Goal: Task Accomplishment & Management: Manage account settings

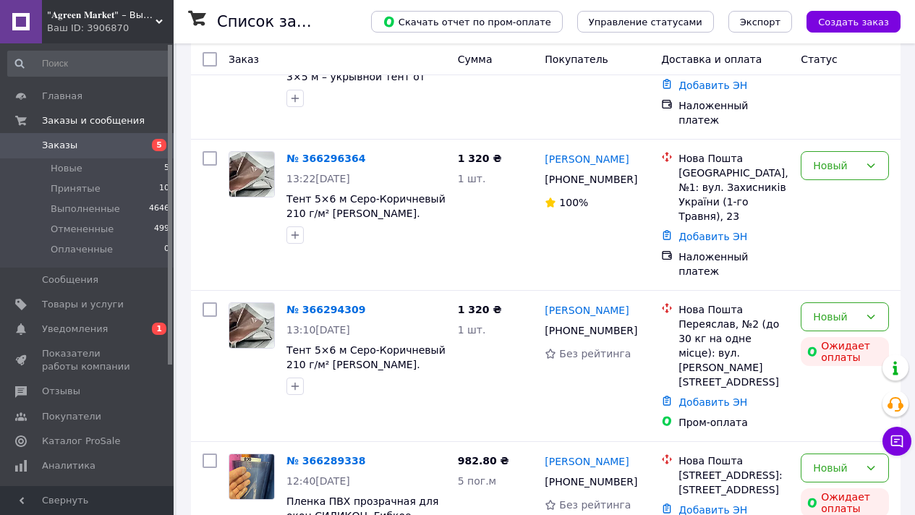
scroll to position [350, 0]
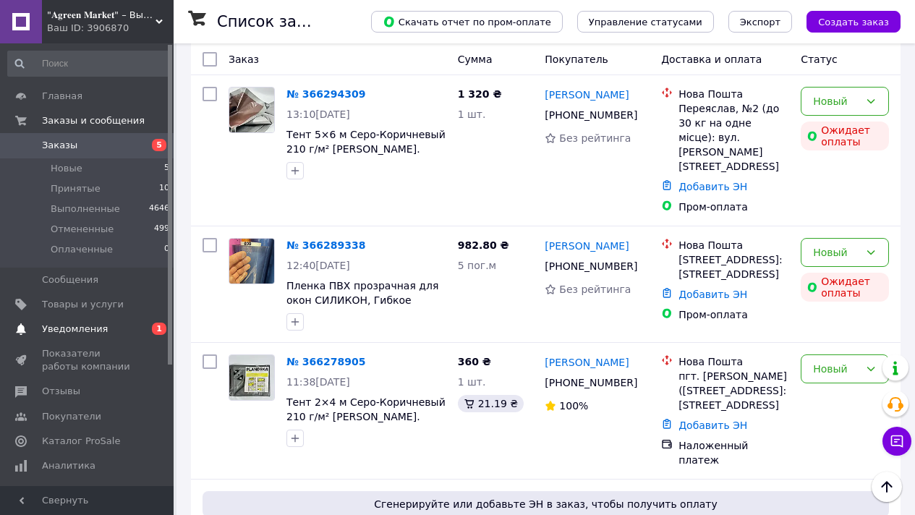
click at [147, 334] on span "0 1" at bounding box center [154, 329] width 40 height 13
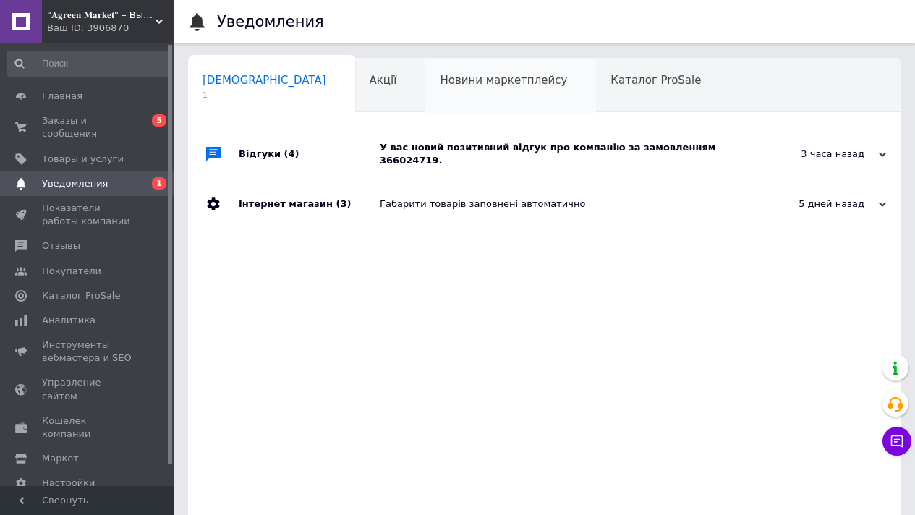
scroll to position [0, 7]
click at [471, 154] on div "У вас новий позитивний відгук про компанію за замовленням 366024719." at bounding box center [561, 154] width 362 height 26
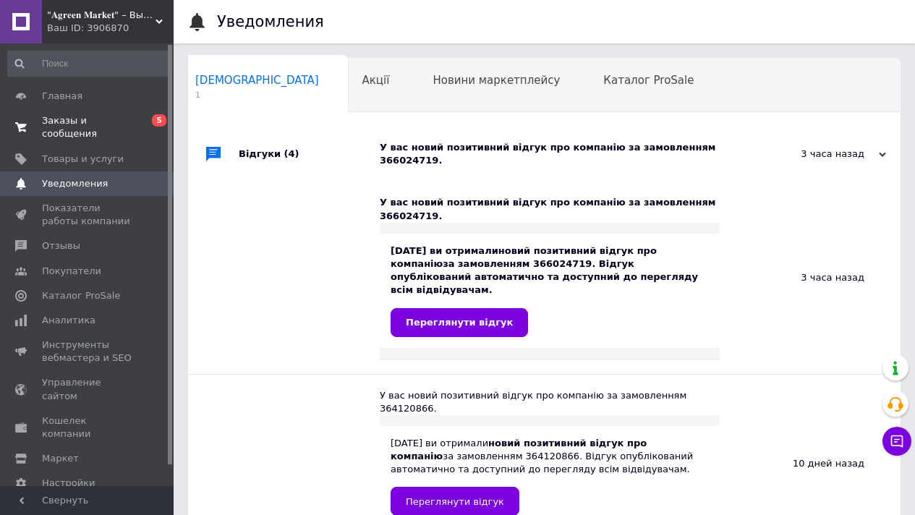
click at [75, 128] on span "Заказы и сообщения" at bounding box center [88, 127] width 92 height 26
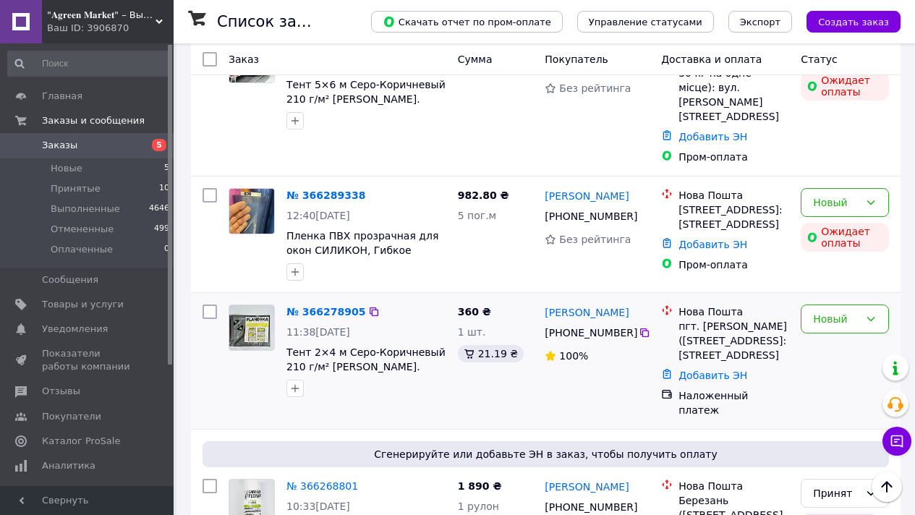
scroll to position [462, 0]
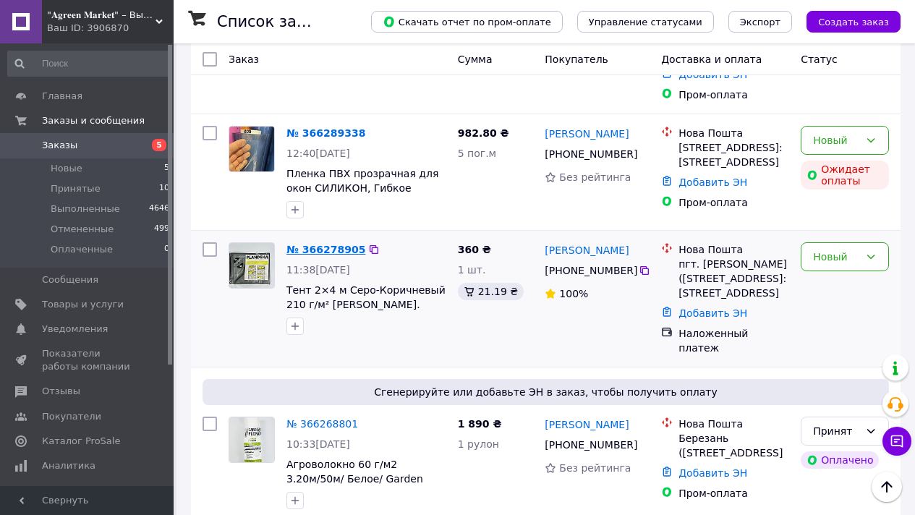
click at [323, 244] on link "№ 366278905" at bounding box center [326, 250] width 79 height 12
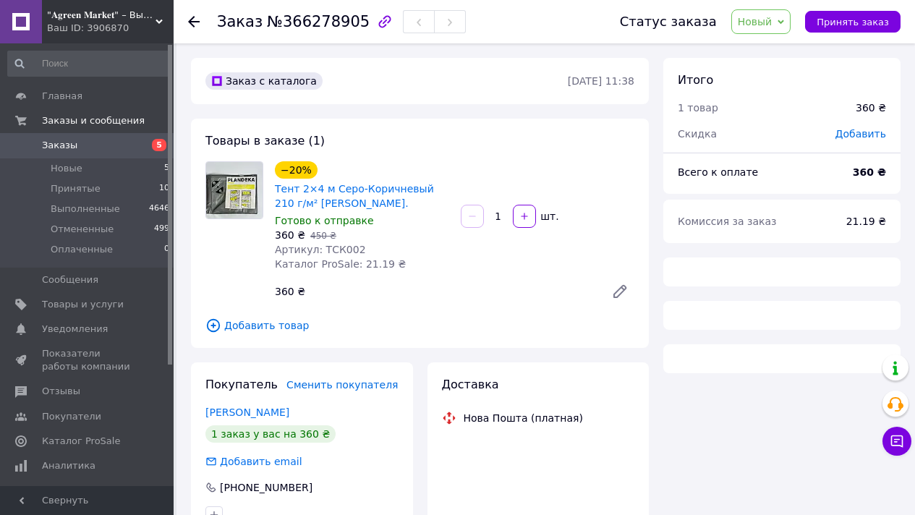
click at [287, 24] on span "№366278905" at bounding box center [318, 21] width 103 height 17
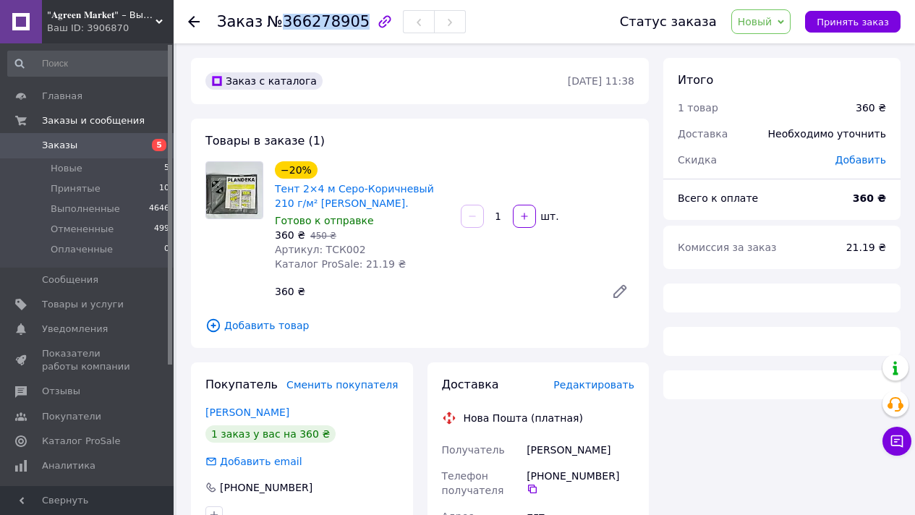
copy span "366278905"
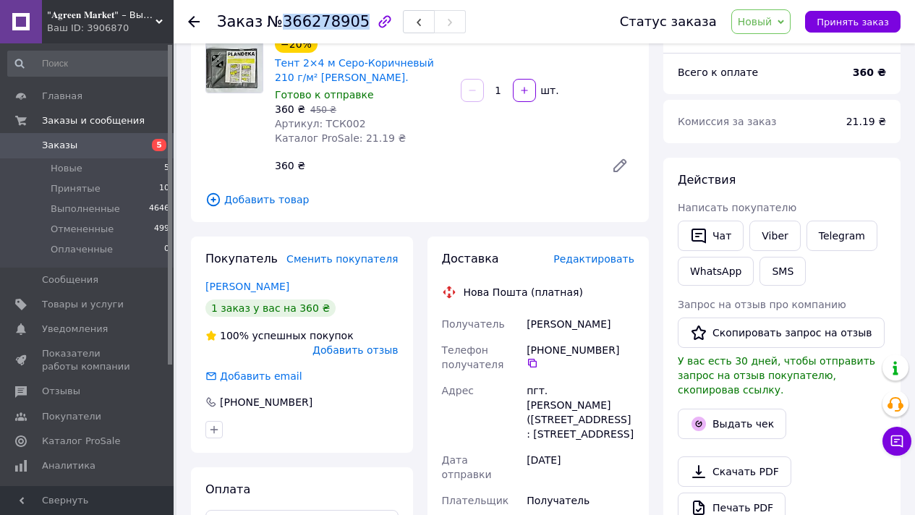
scroll to position [251, 0]
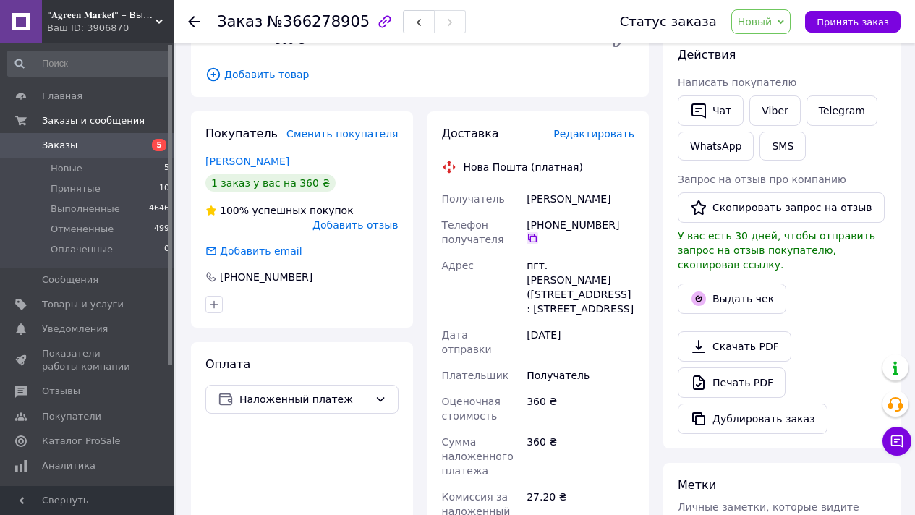
click at [538, 232] on icon at bounding box center [533, 238] width 12 height 12
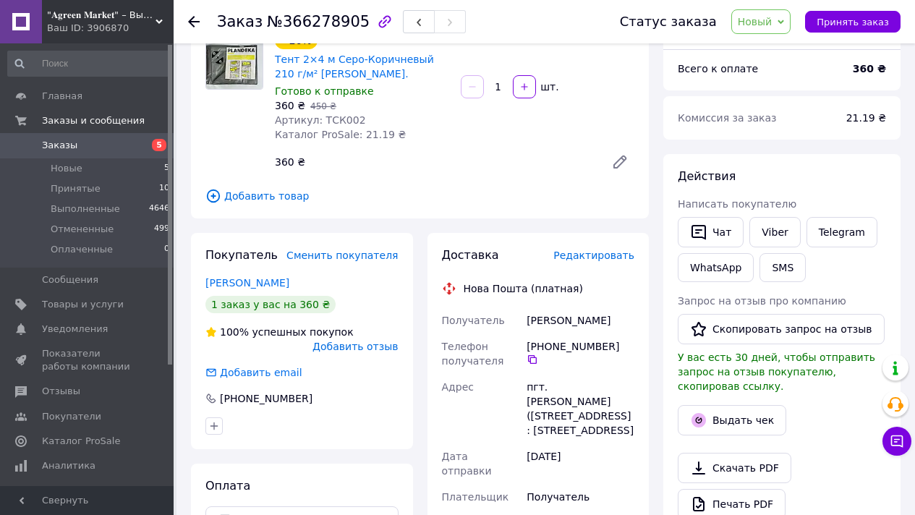
scroll to position [128, 0]
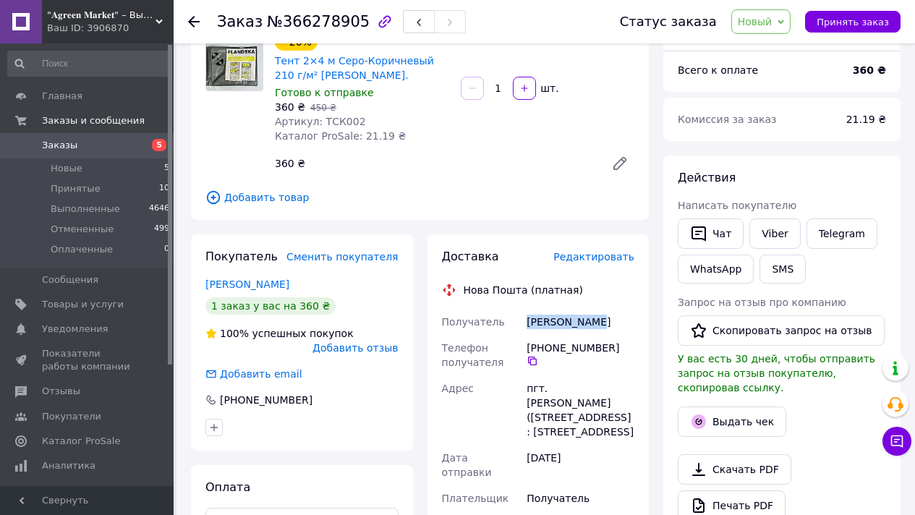
drag, startPoint x: 528, startPoint y: 320, endPoint x: 610, endPoint y: 320, distance: 81.8
click at [611, 324] on div "Журик Дмитро" at bounding box center [581, 322] width 114 height 26
copy div "Журик Дмитро"
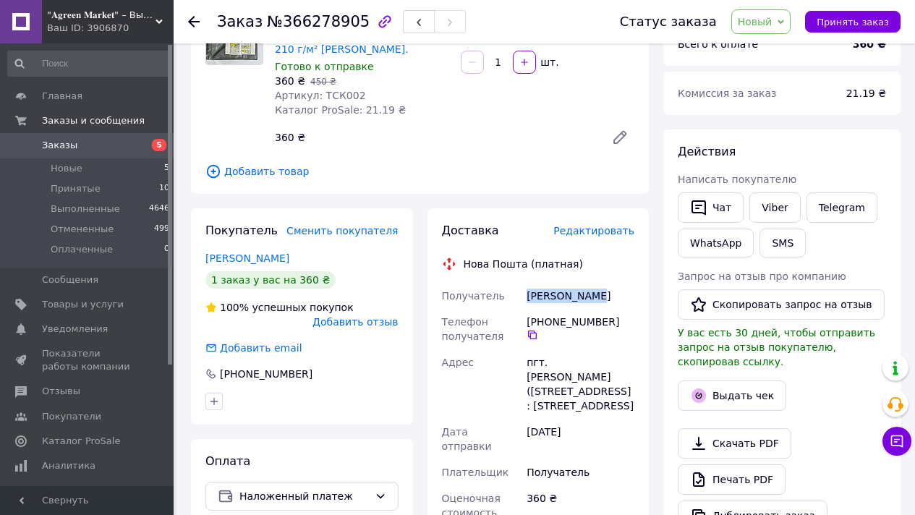
scroll to position [166, 0]
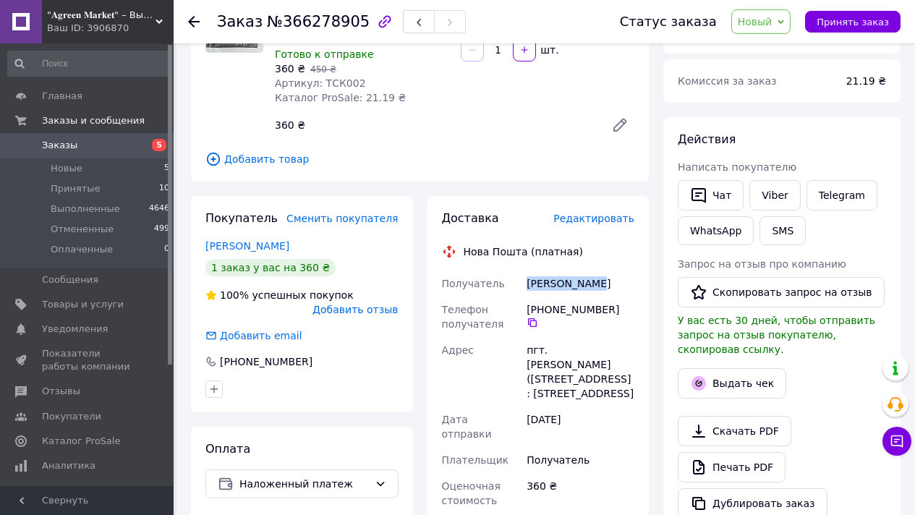
drag, startPoint x: 525, startPoint y: 349, endPoint x: 675, endPoint y: 246, distance: 182.2
click at [622, 394] on div "пгт. [PERSON_NAME] ([STREET_ADDRESS]: [STREET_ADDRESS]" at bounding box center [581, 371] width 114 height 69
copy div "пгт. [PERSON_NAME] ([STREET_ADDRESS]: [STREET_ADDRESS]"
click at [847, 20] on span "Принять заказ" at bounding box center [853, 22] width 72 height 11
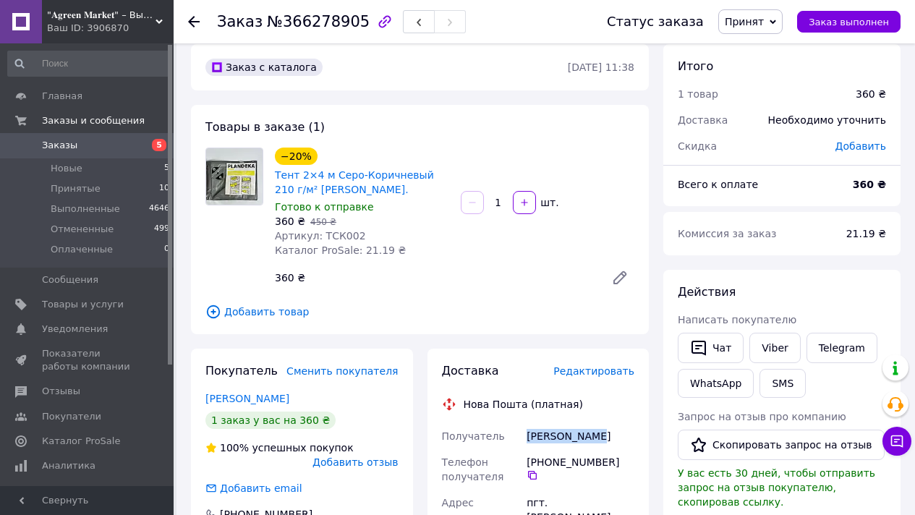
scroll to position [0, 0]
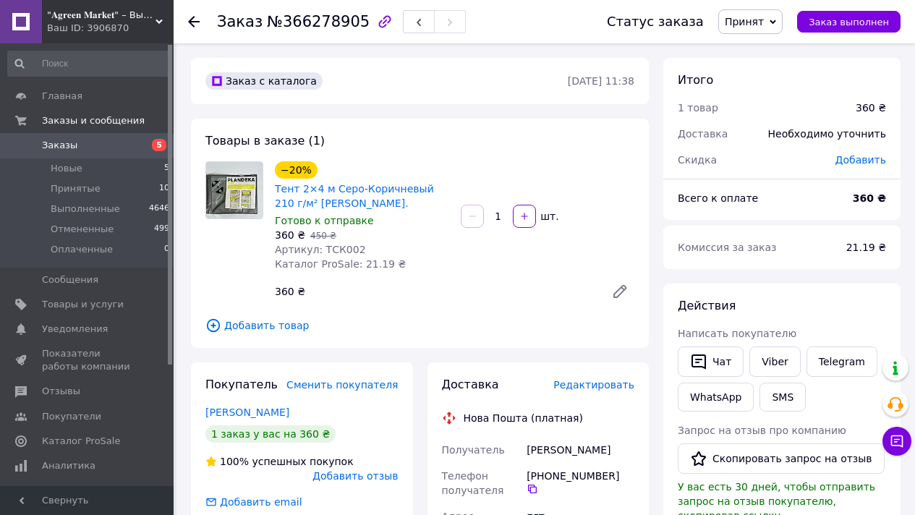
click at [198, 22] on icon at bounding box center [194, 22] width 12 height 12
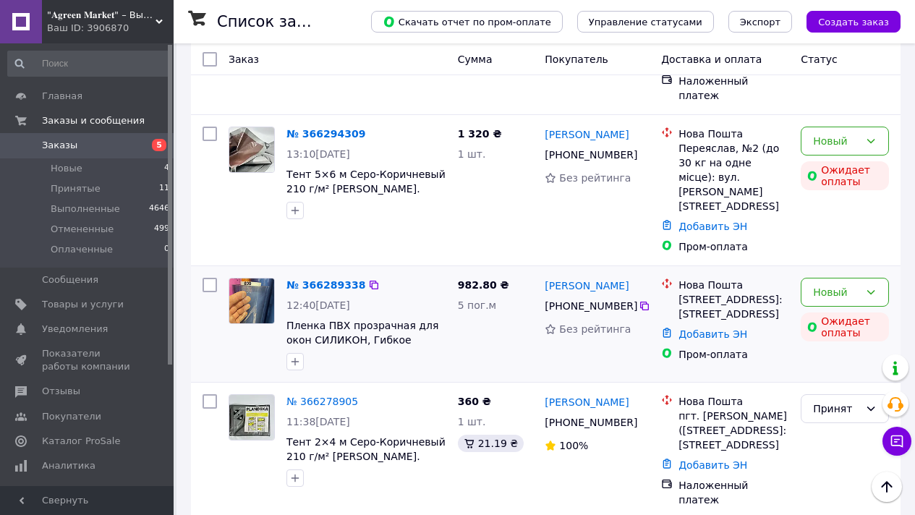
scroll to position [322, 0]
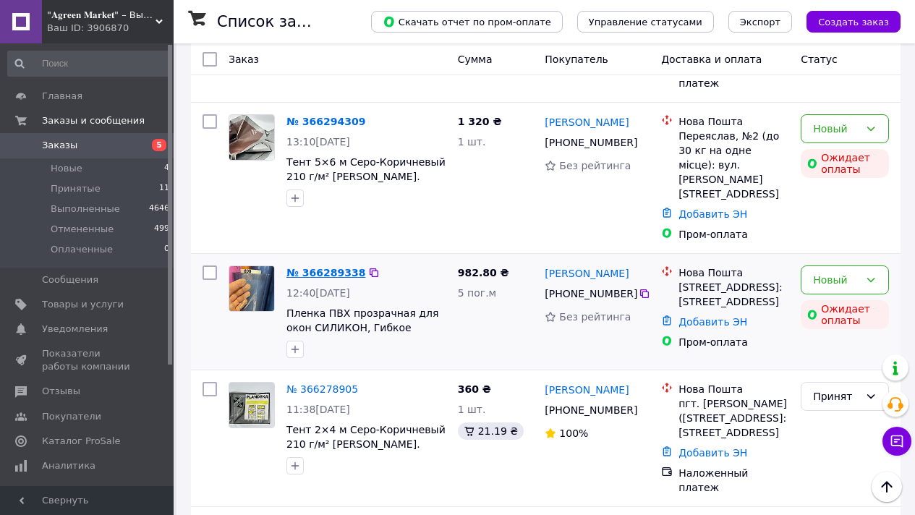
click at [342, 267] on link "№ 366289338" at bounding box center [326, 273] width 79 height 12
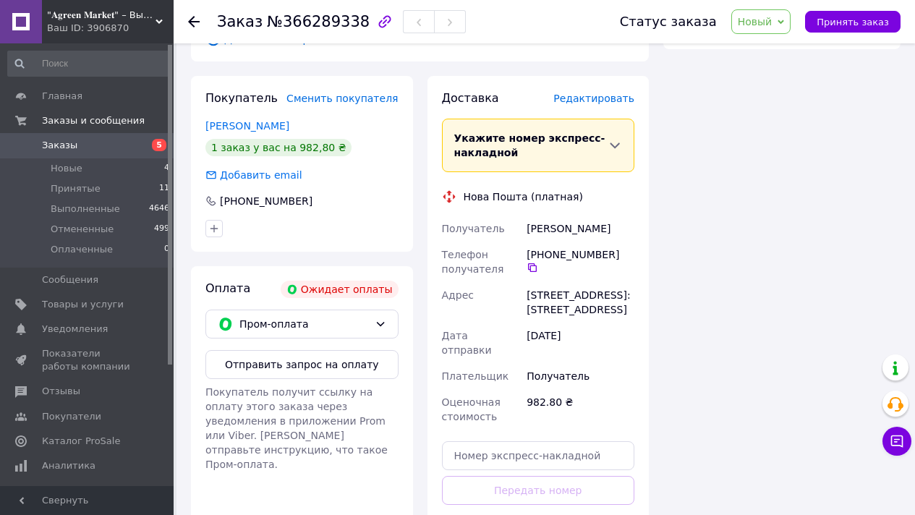
scroll to position [322, 0]
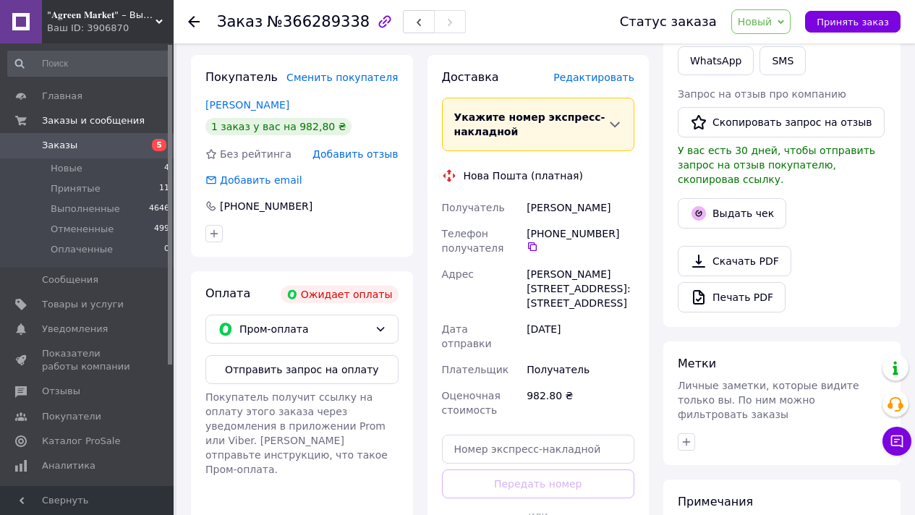
click at [323, 26] on span "№366289338" at bounding box center [318, 21] width 103 height 17
copy span "366289338"
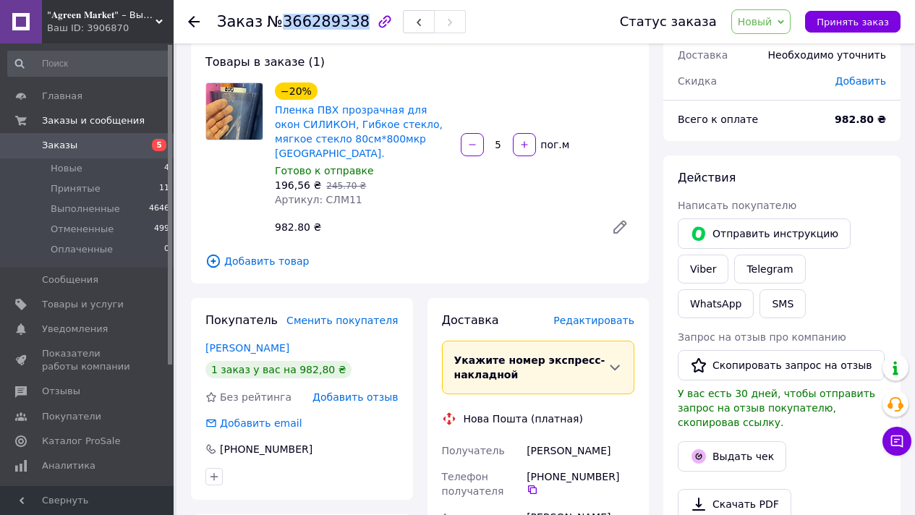
scroll to position [0, 0]
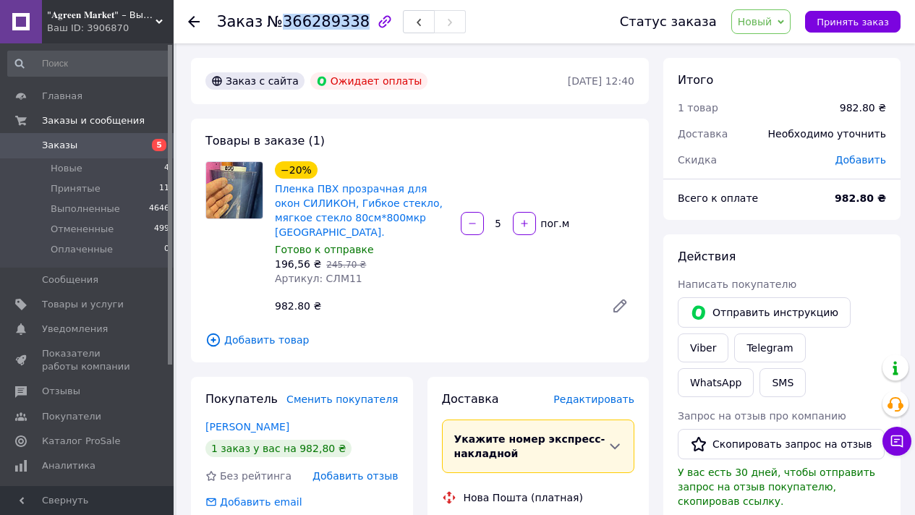
copy span "366289338"
click at [346, 209] on span "Пленка ПВХ прозрачная для окон СИЛИКОН, Гибкое стекло, мягкое стекло 80см*800мк…" at bounding box center [362, 211] width 174 height 58
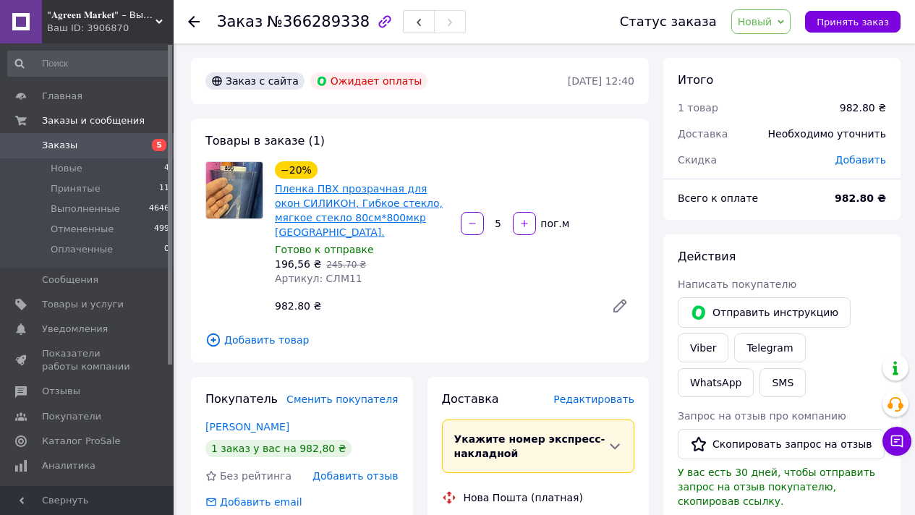
click at [352, 202] on link "Пленка ПВХ прозрачная для окон СИЛИКОН, Гибкое стекло, мягкое стекло 80см*800мк…" at bounding box center [359, 210] width 168 height 55
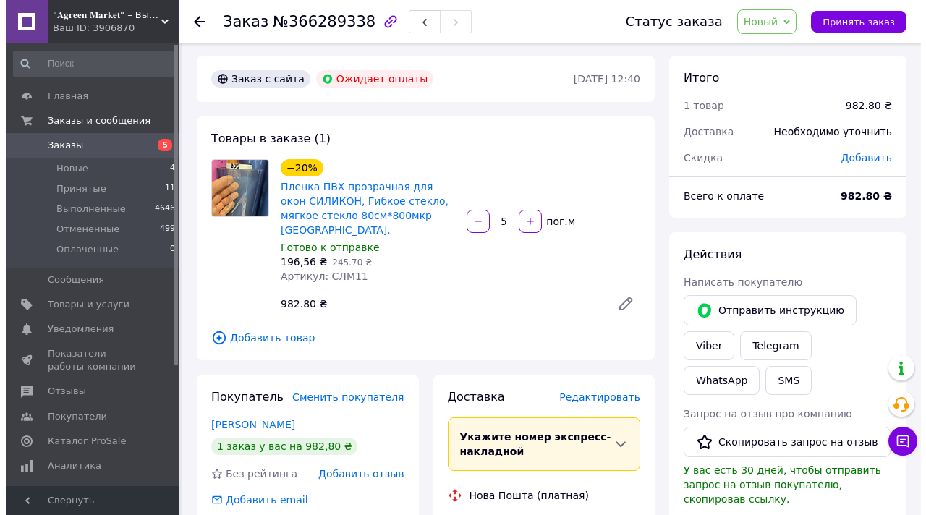
scroll to position [3, 0]
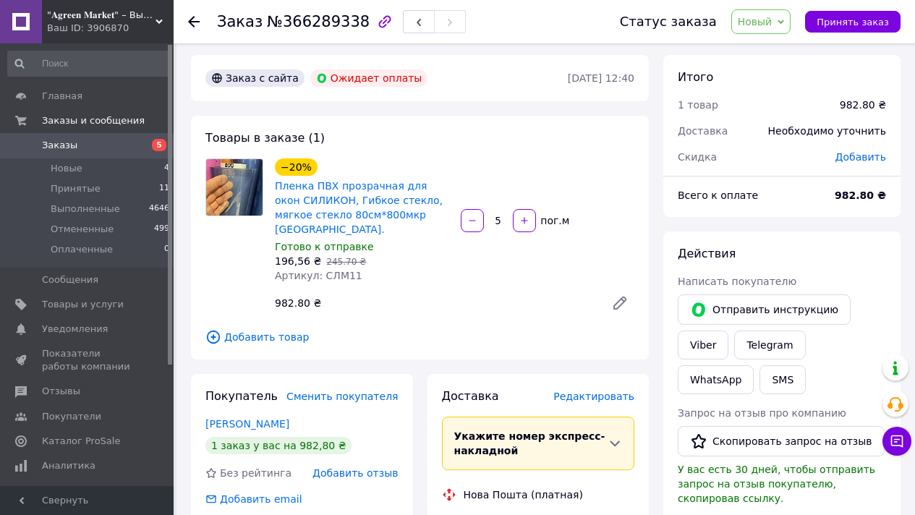
click at [773, 22] on span "Новый" at bounding box center [755, 22] width 35 height 12
click at [779, 92] on li "Отменен" at bounding box center [770, 94] width 77 height 22
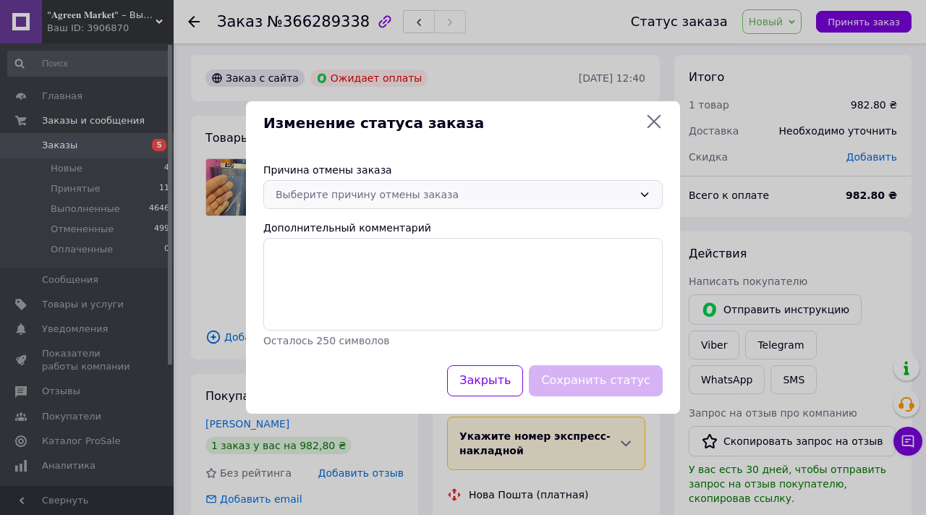
click at [397, 197] on div "Выберите причину отмены заказа" at bounding box center [454, 195] width 357 height 16
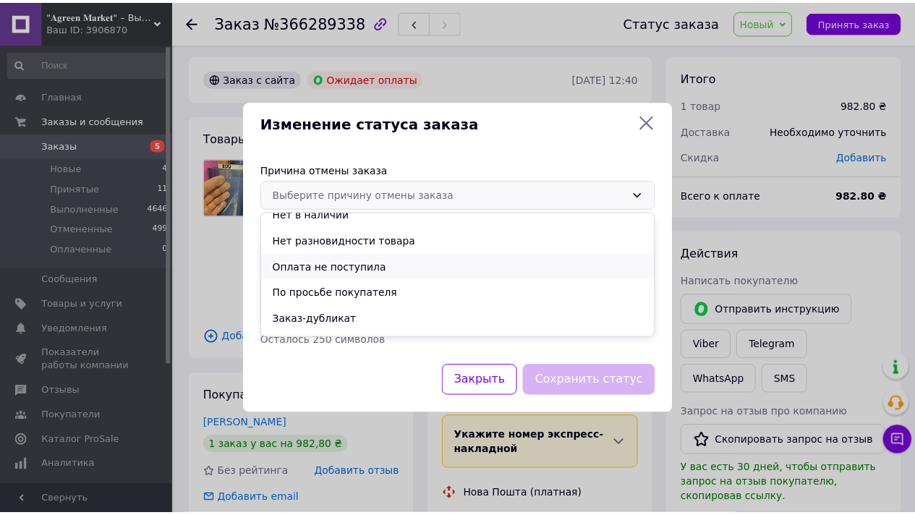
scroll to position [12, 0]
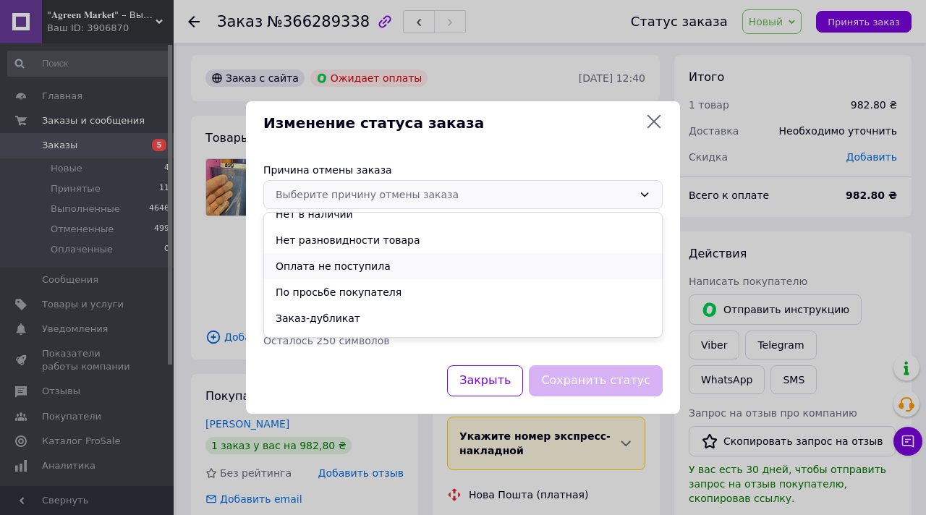
click at [347, 267] on li "Оплата не поступила" at bounding box center [463, 266] width 398 height 26
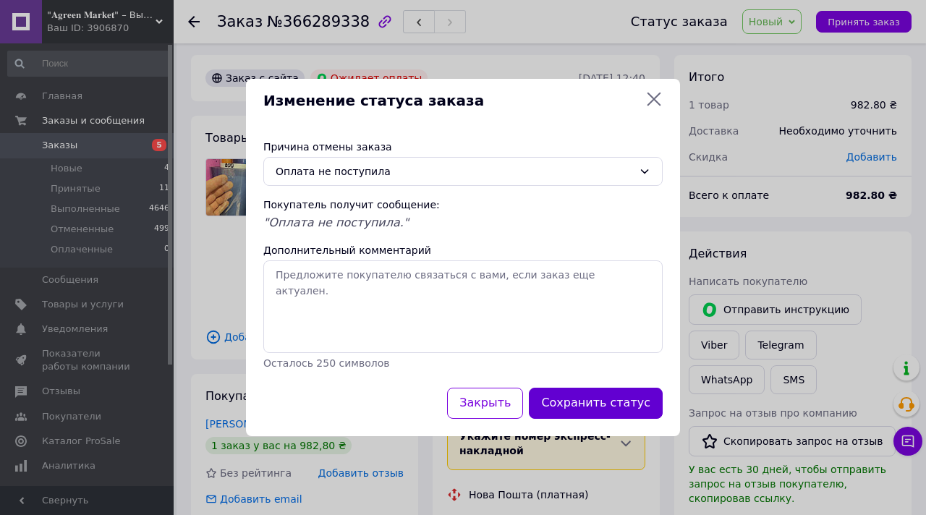
click at [596, 407] on button "Сохранить статус" at bounding box center [596, 403] width 134 height 31
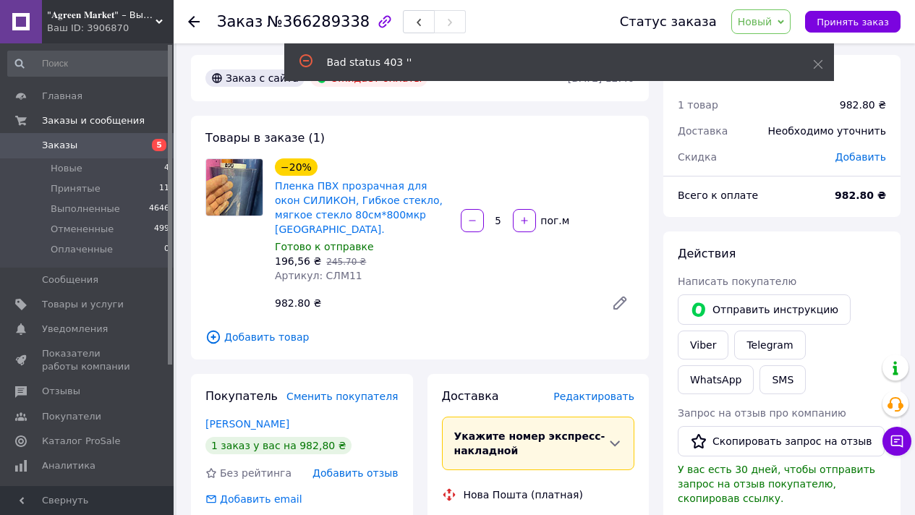
click at [811, 65] on div "Bad status 403 ''" at bounding box center [559, 62] width 550 height 38
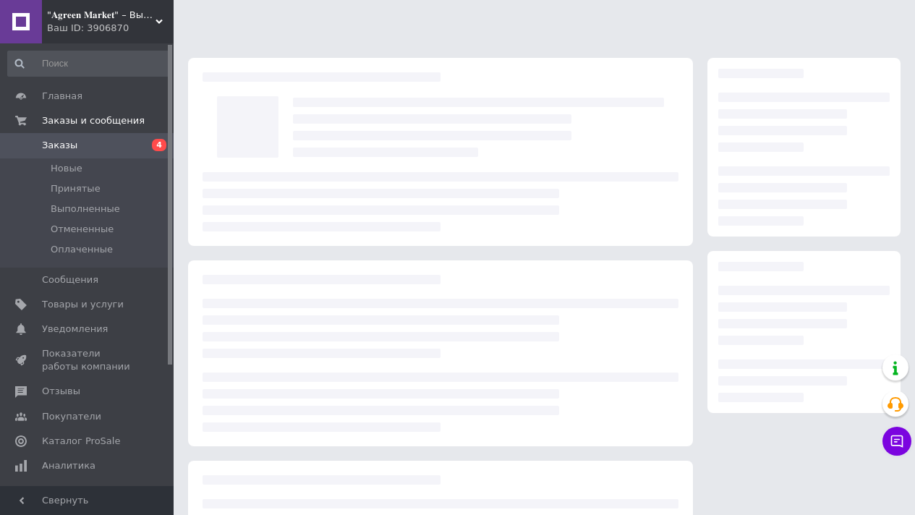
scroll to position [3, 0]
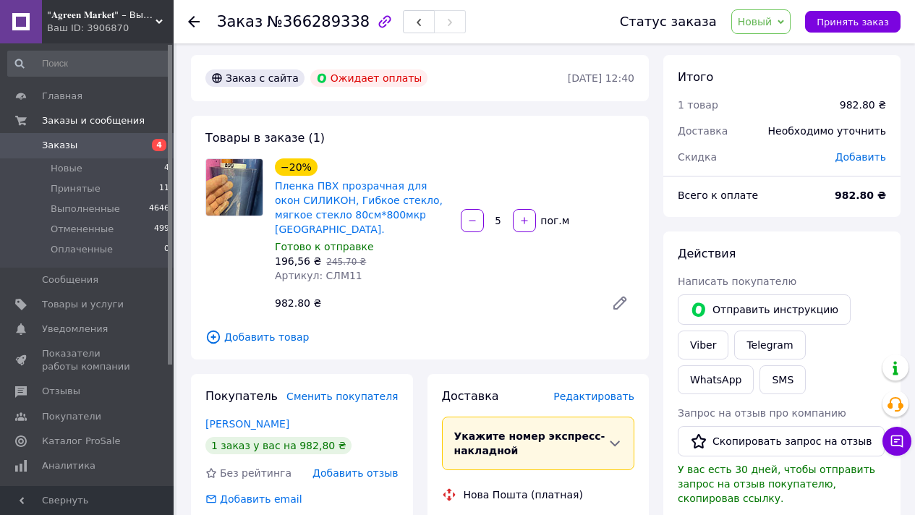
click at [758, 25] on span "Новый" at bounding box center [755, 22] width 35 height 12
click at [769, 98] on li "Отменен" at bounding box center [770, 94] width 77 height 22
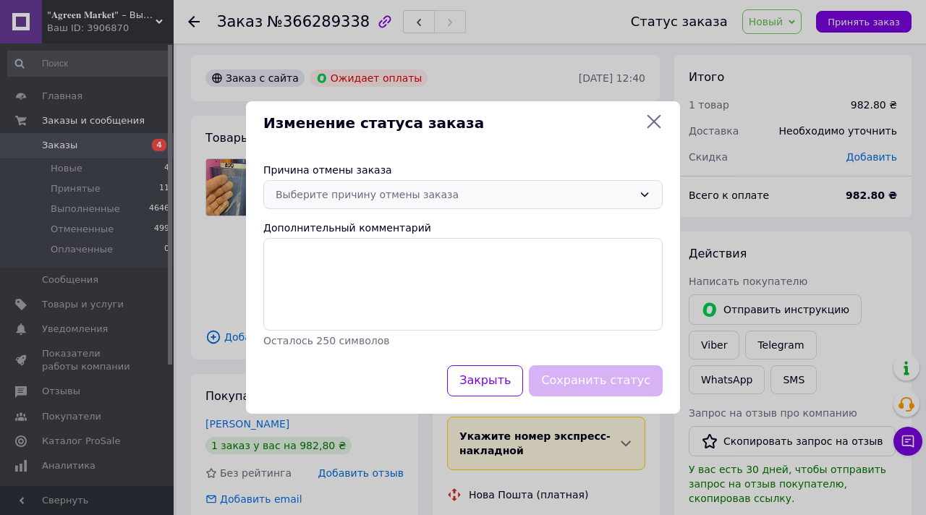
drag, startPoint x: 446, startPoint y: 178, endPoint x: 444, endPoint y: 189, distance: 11.1
click at [445, 179] on div "Причина отмены заказа Выберите причину отмены заказа Дополнительный комментарий…" at bounding box center [463, 255] width 434 height 220
click at [443, 194] on div "Выберите причину отмены заказа" at bounding box center [454, 195] width 357 height 16
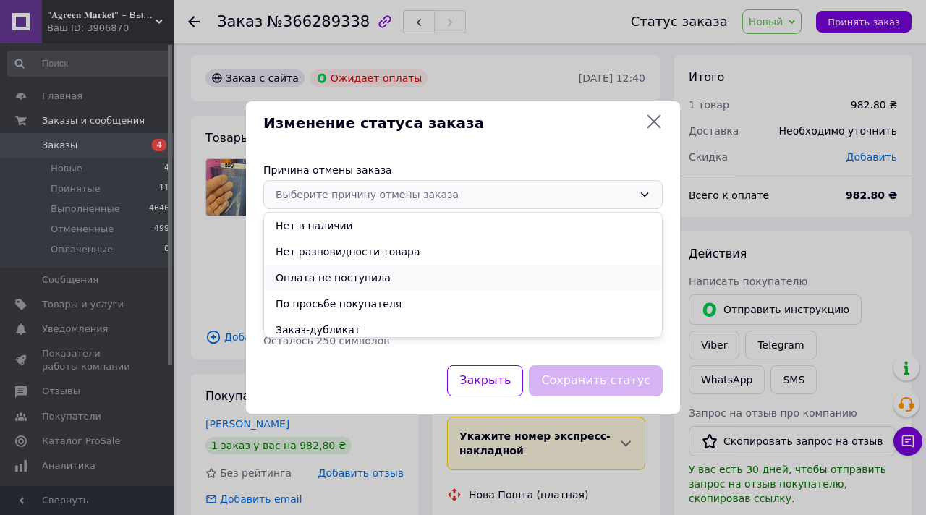
click at [412, 281] on li "Оплата не поступила" at bounding box center [463, 278] width 398 height 26
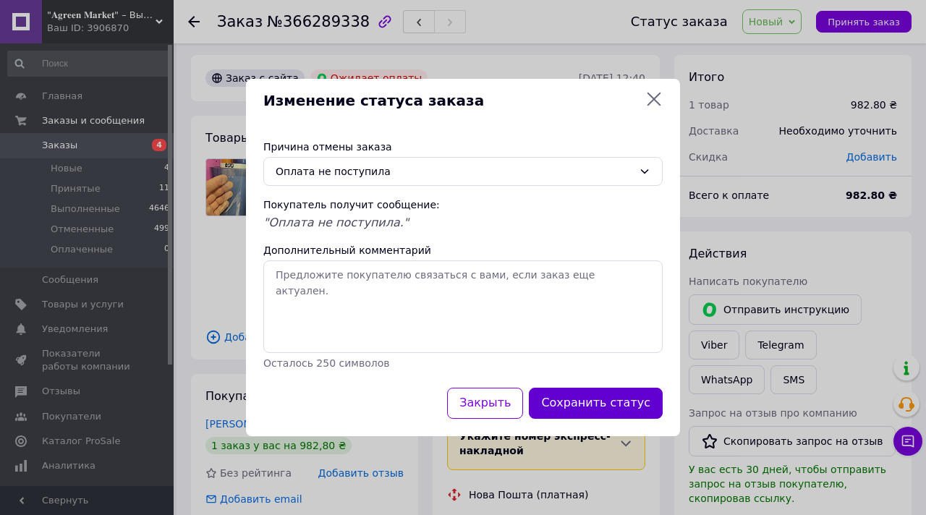
click at [631, 399] on button "Сохранить статус" at bounding box center [596, 403] width 134 height 31
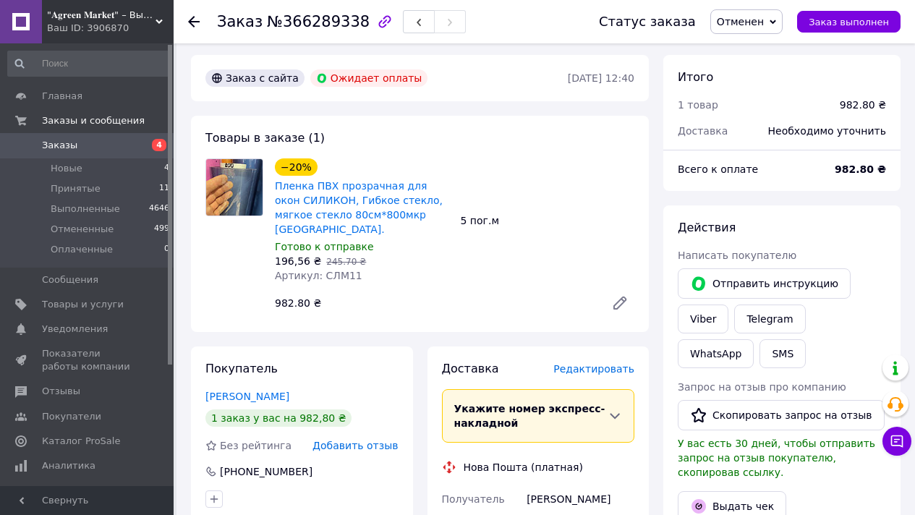
click at [194, 21] on use at bounding box center [194, 22] width 12 height 12
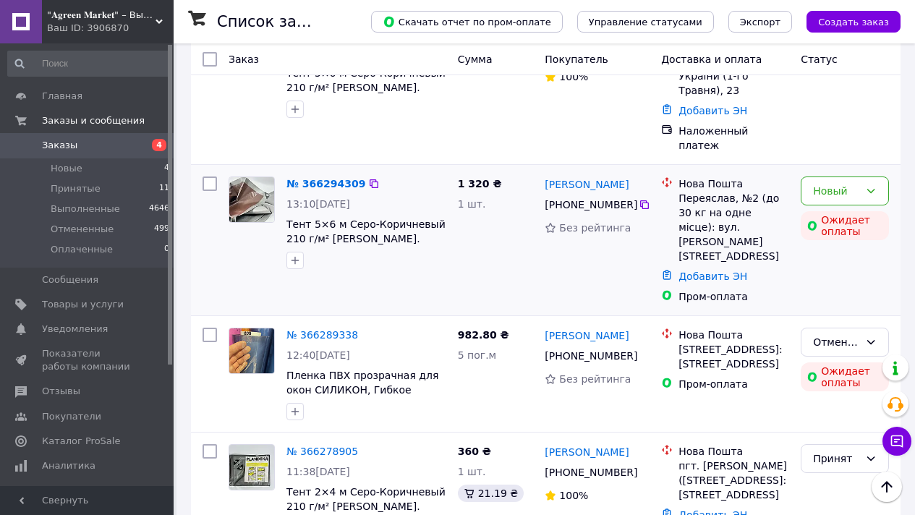
scroll to position [263, 0]
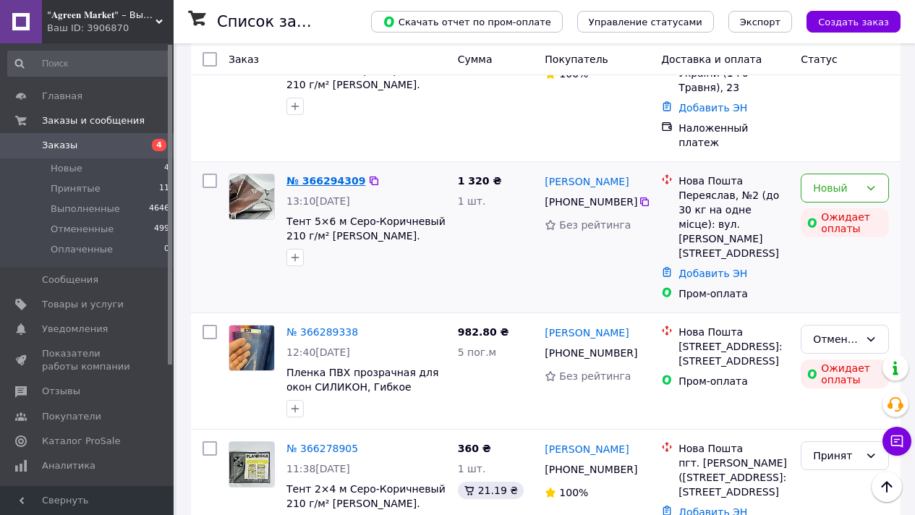
click at [335, 175] on link "№ 366294309" at bounding box center [326, 181] width 79 height 12
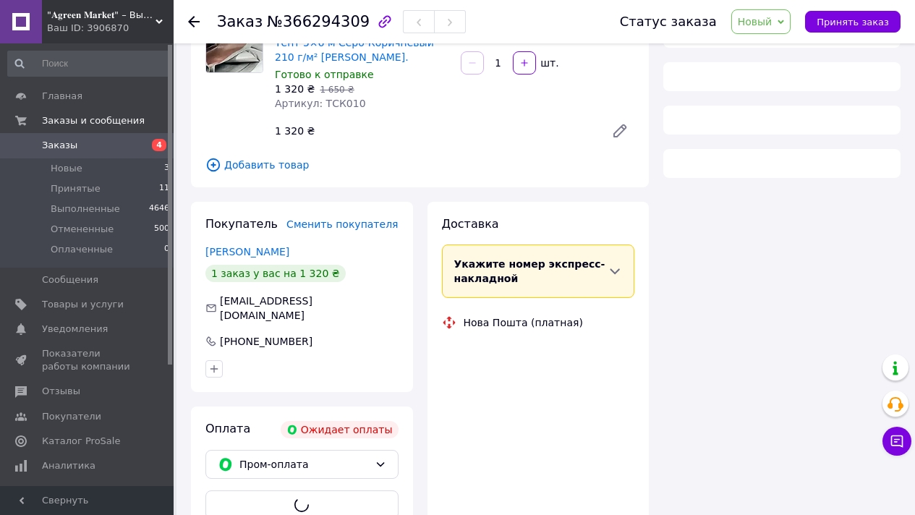
scroll to position [263, 0]
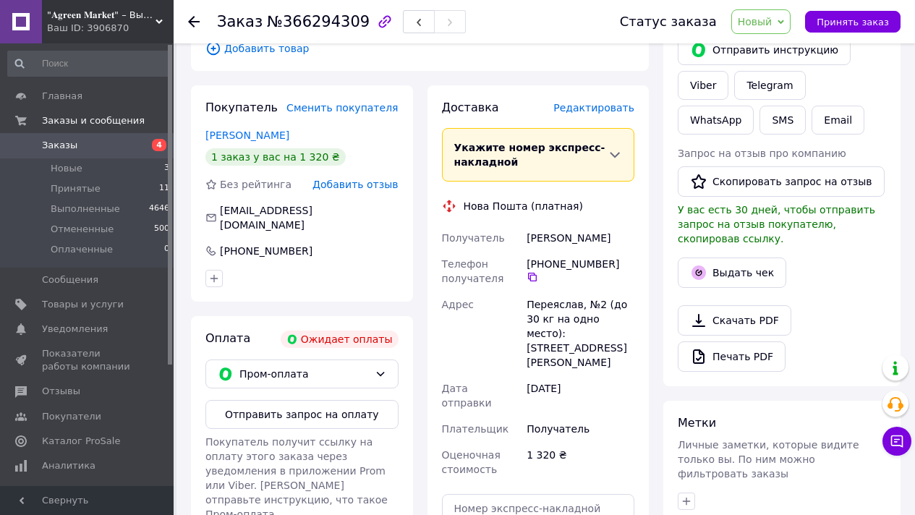
click at [328, 18] on span "№366294309" at bounding box center [318, 21] width 103 height 17
copy span "366294309"
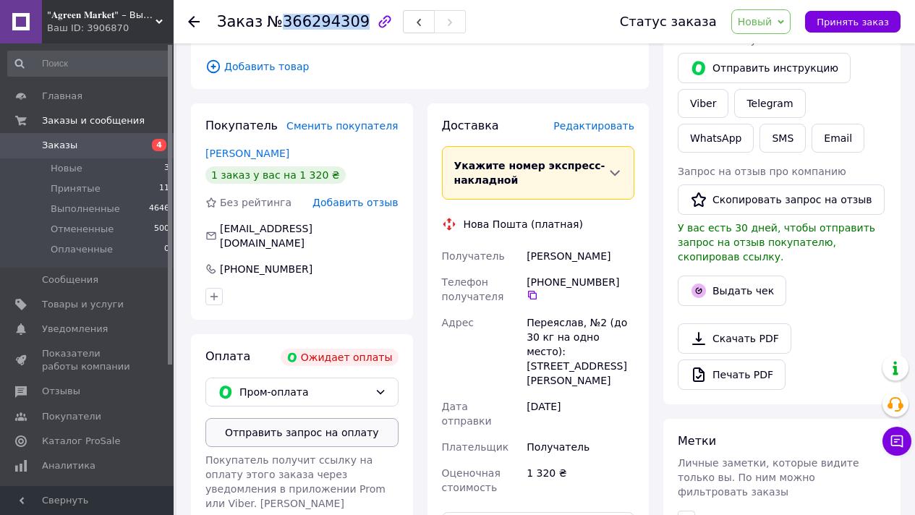
scroll to position [268, 0]
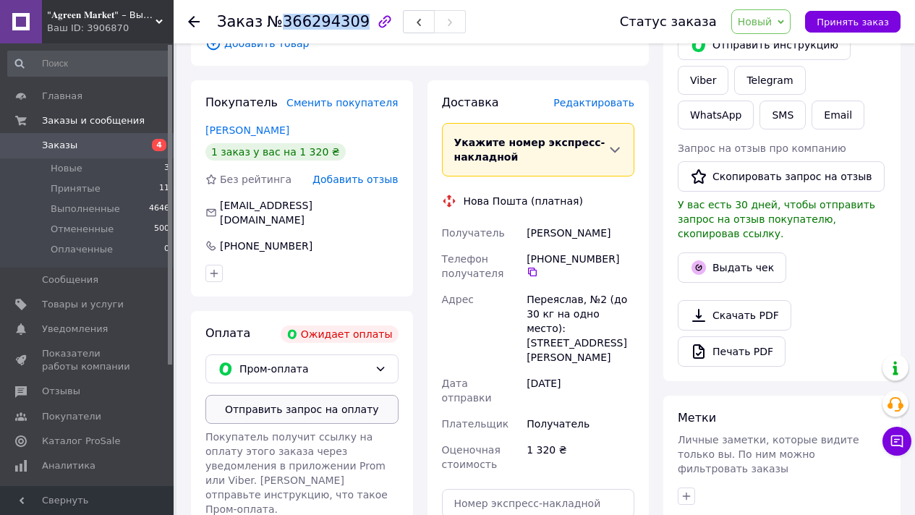
click at [313, 396] on button "Отправить запрос на оплату" at bounding box center [302, 409] width 193 height 29
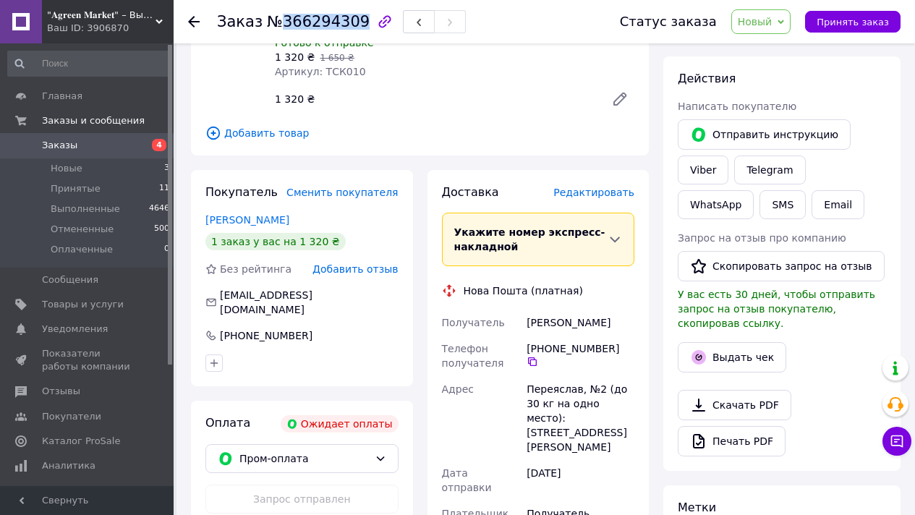
scroll to position [173, 0]
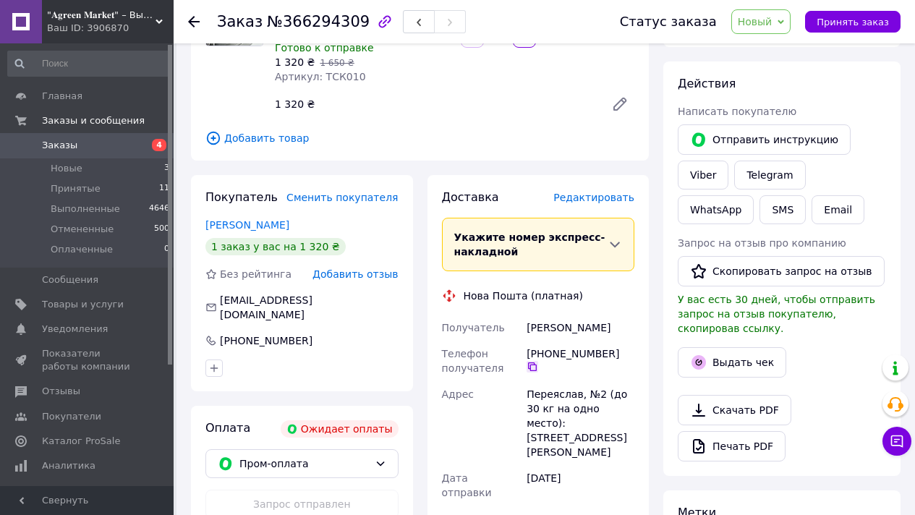
click at [537, 363] on icon at bounding box center [532, 367] width 9 height 9
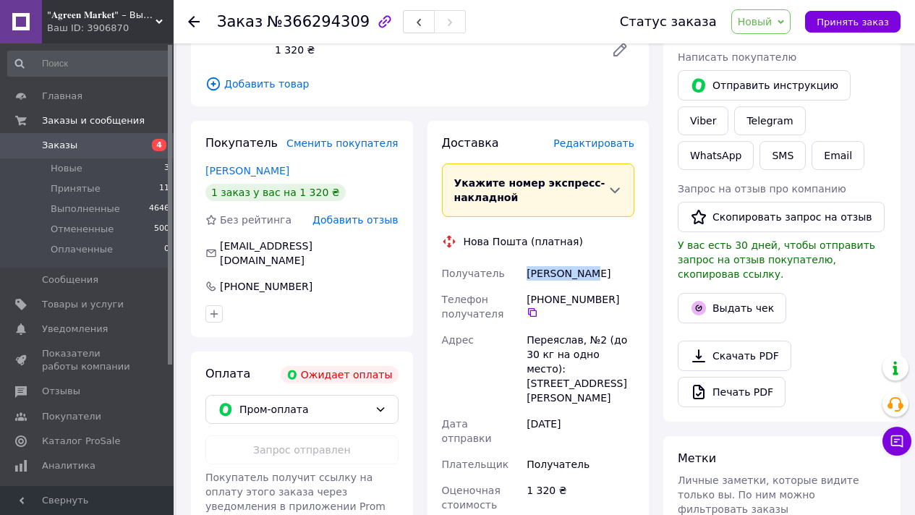
drag, startPoint x: 528, startPoint y: 273, endPoint x: 599, endPoint y: 275, distance: 70.9
click at [599, 275] on div "[PERSON_NAME]" at bounding box center [581, 274] width 114 height 26
copy div "[PERSON_NAME]"
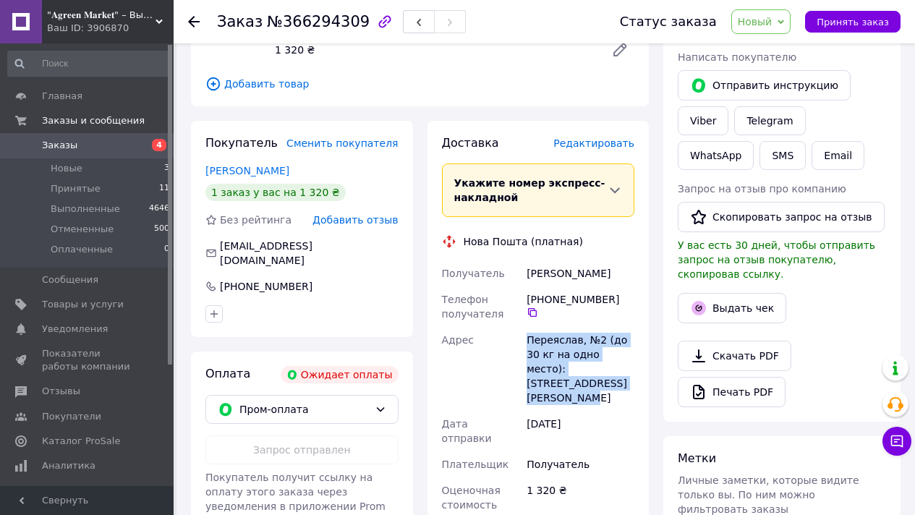
drag, startPoint x: 528, startPoint y: 341, endPoint x: 631, endPoint y: 368, distance: 107.1
click at [627, 379] on div "Переяслав, №2 (до 30 кг на одно место): [STREET_ADDRESS][PERSON_NAME]" at bounding box center [581, 369] width 114 height 84
copy div "Переяслав, №2 (до 30 кг на одно место): [STREET_ADDRESS][PERSON_NAME]"
click at [852, 24] on span "Принять заказ" at bounding box center [853, 22] width 72 height 11
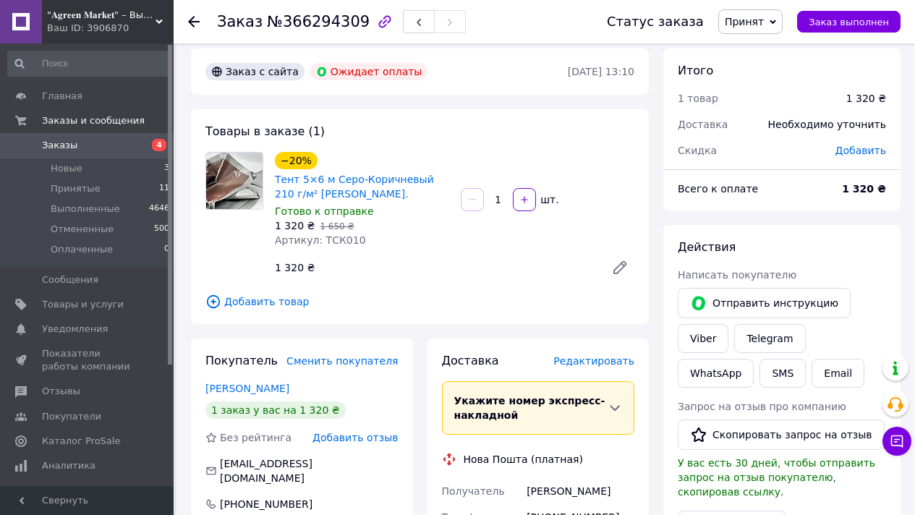
scroll to position [0, 0]
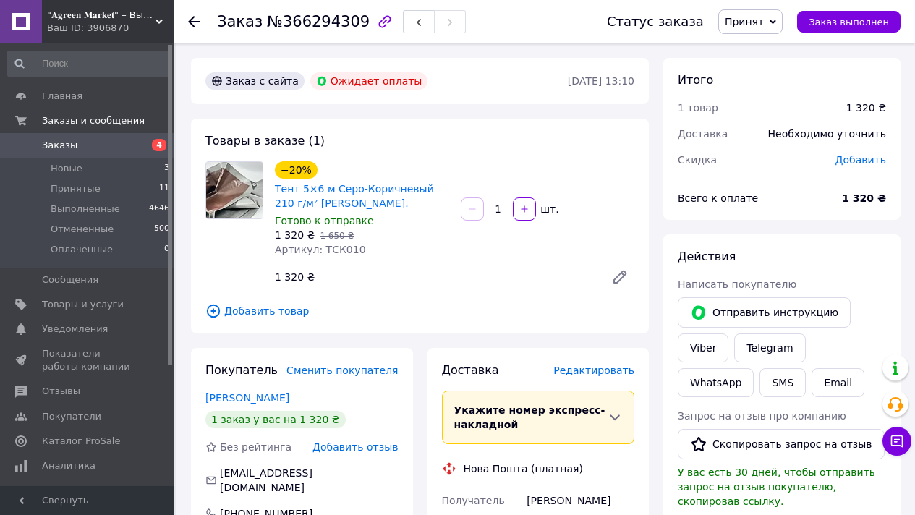
click at [200, 24] on div at bounding box center [202, 21] width 29 height 43
click at [195, 20] on icon at bounding box center [194, 22] width 12 height 12
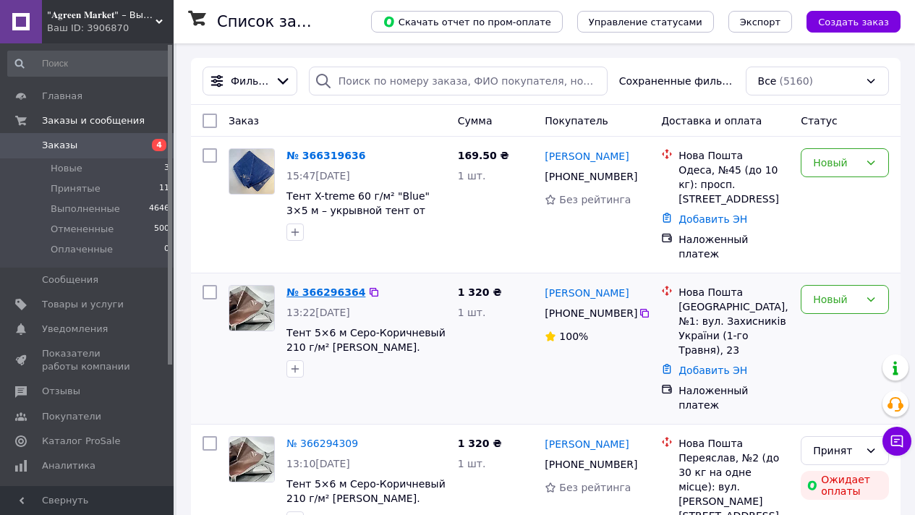
click at [346, 287] on link "№ 366296364" at bounding box center [326, 293] width 79 height 12
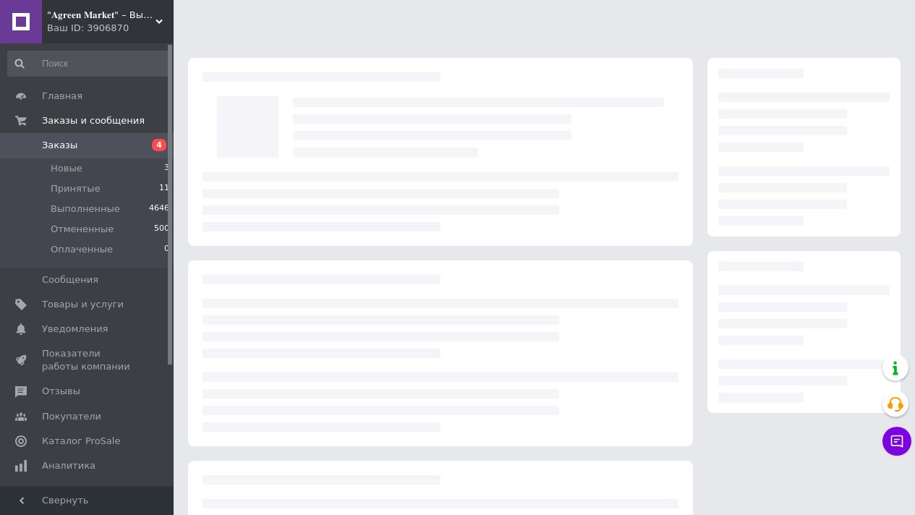
click at [439, 126] on div at bounding box center [479, 127] width 386 height 74
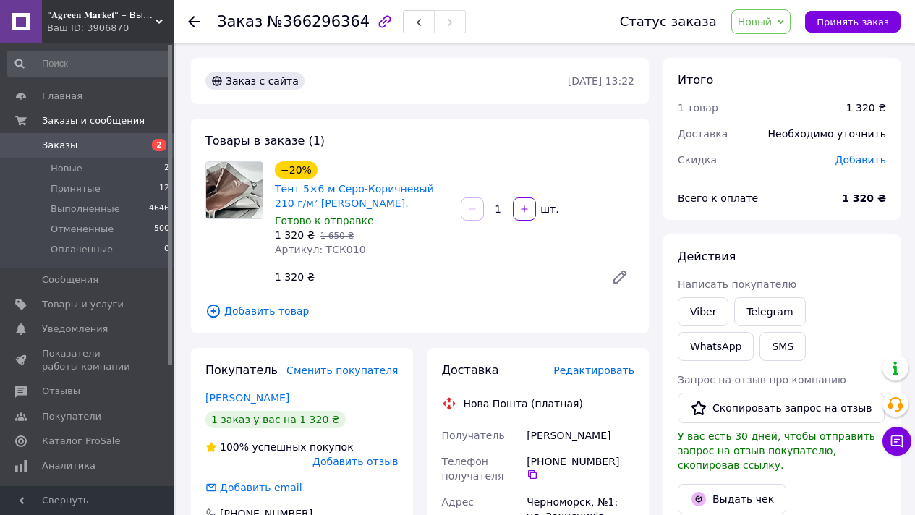
click at [315, 21] on span "№366296364" at bounding box center [318, 21] width 103 height 17
copy span "366296364"
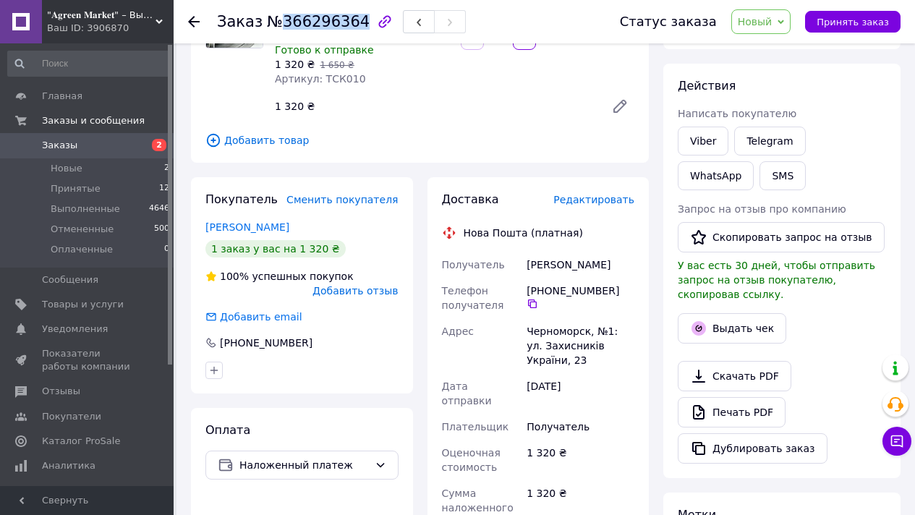
scroll to position [178, 0]
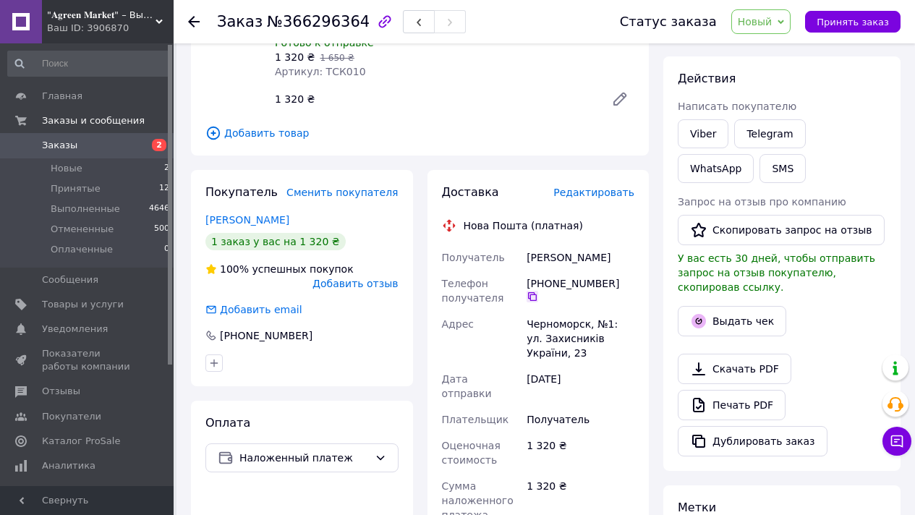
click at [528, 296] on icon at bounding box center [533, 297] width 12 height 12
drag, startPoint x: 526, startPoint y: 255, endPoint x: 641, endPoint y: 264, distance: 115.4
click at [641, 264] on div "Доставка Редактировать Нова Пошта (платная) Получатель Метауэр Светлана Телефон…" at bounding box center [539, 488] width 222 height 637
copy div "Метауэр Светлана"
click at [854, 22] on span "Принять заказ" at bounding box center [853, 22] width 72 height 11
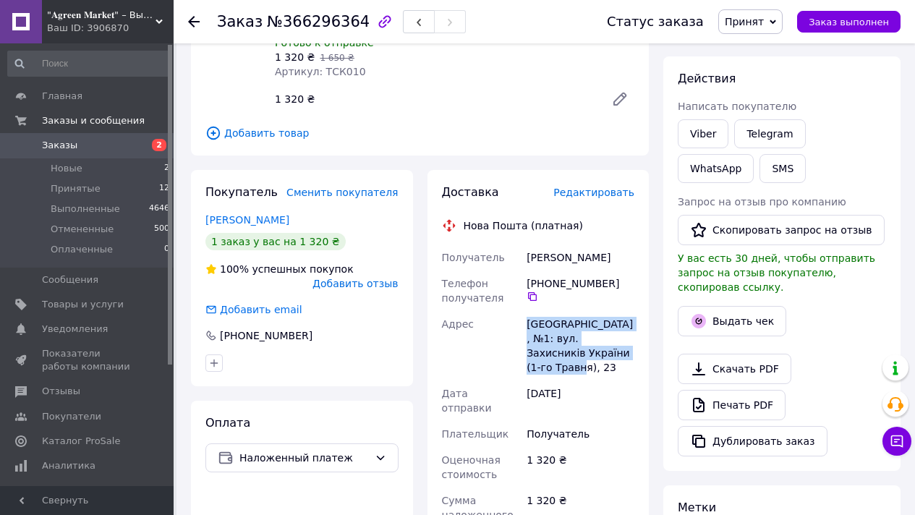
drag, startPoint x: 528, startPoint y: 323, endPoint x: 547, endPoint y: 363, distance: 44.3
click at [547, 363] on div "[GEOGRAPHIC_DATA], №1: вул. Захисників України (1-го Травня), 23" at bounding box center [581, 345] width 114 height 69
copy div "[GEOGRAPHIC_DATA], №1: вул. Захисників України (1-го Травня), 23"
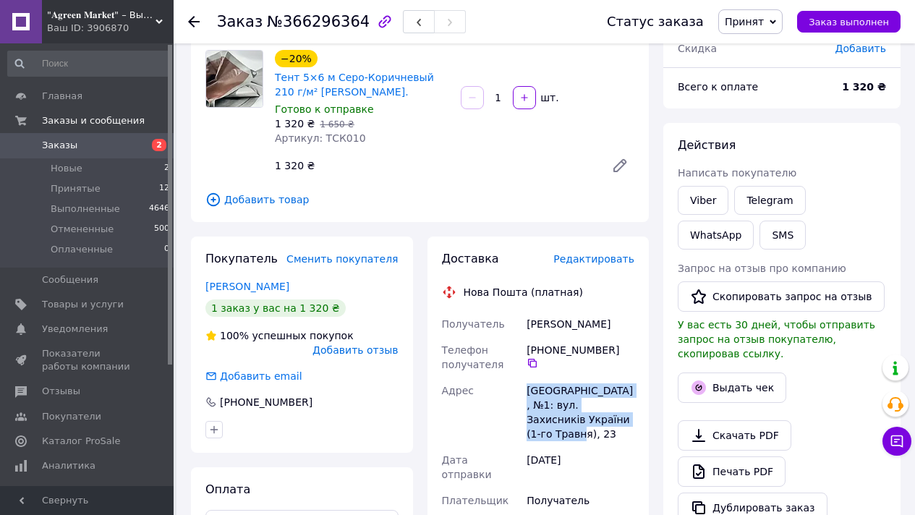
scroll to position [0, 0]
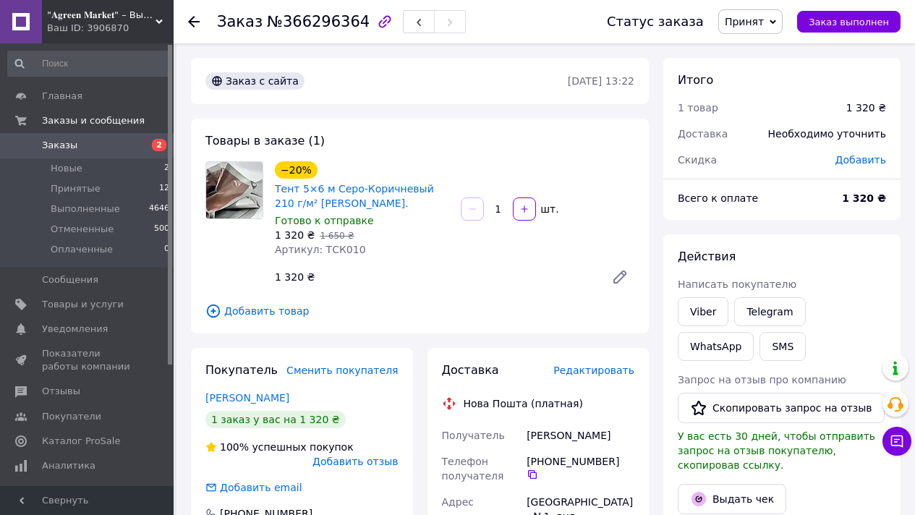
click at [195, 21] on use at bounding box center [194, 22] width 12 height 12
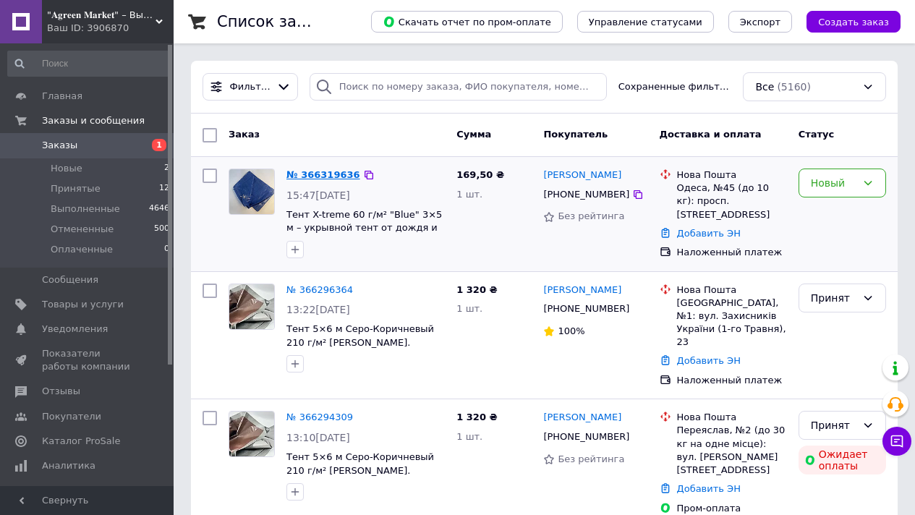
click at [315, 174] on link "№ 366319636" at bounding box center [324, 174] width 74 height 11
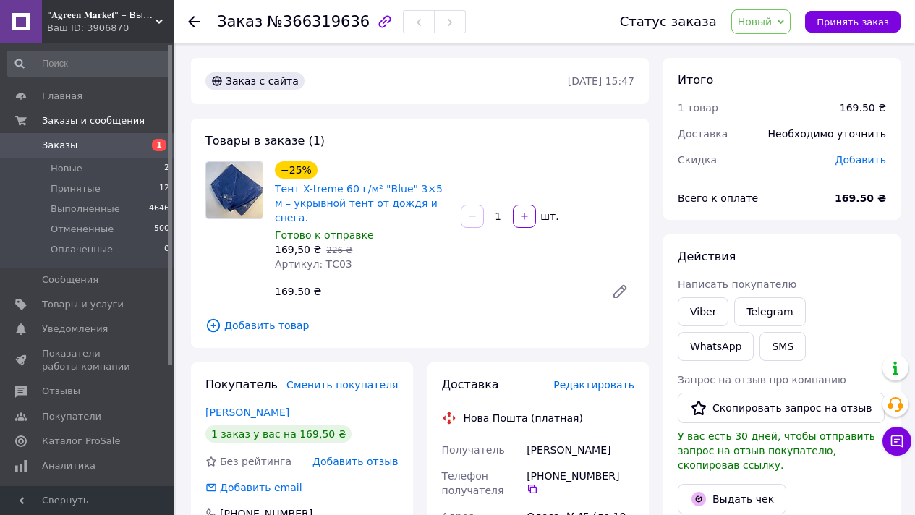
click at [339, 19] on span "№366319636" at bounding box center [318, 21] width 103 height 17
copy span "366319636"
click at [532, 487] on icon at bounding box center [532, 489] width 9 height 9
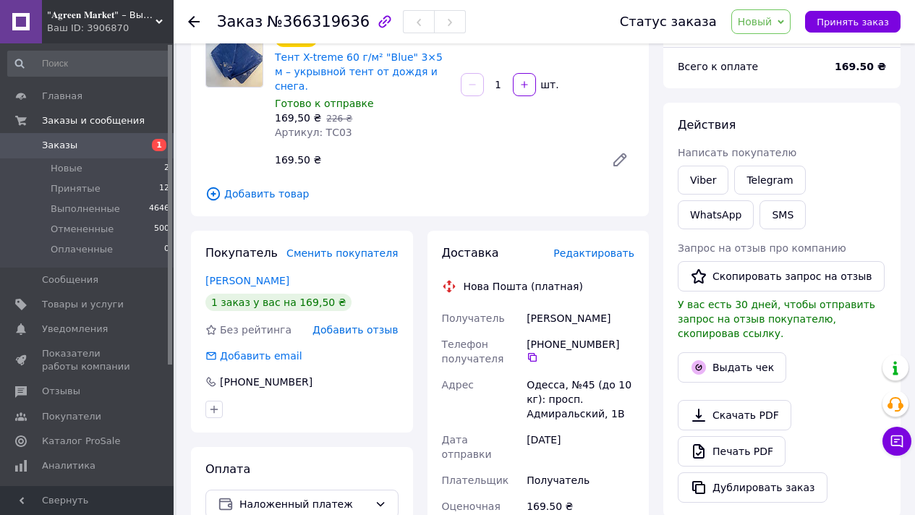
scroll to position [133, 0]
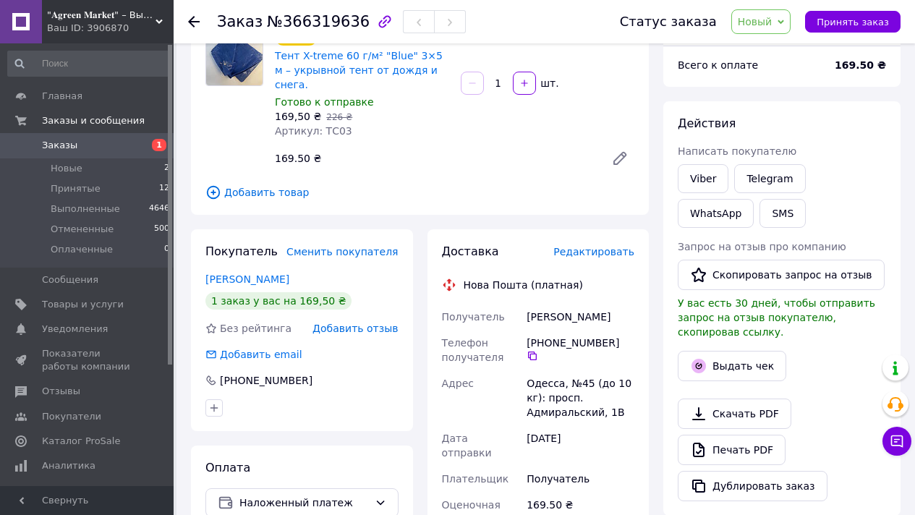
drag, startPoint x: 526, startPoint y: 300, endPoint x: 573, endPoint y: 316, distance: 49.4
click at [573, 316] on div "Деребчинский Сергей" at bounding box center [581, 317] width 114 height 26
copy div "Деребчинский Сергей"
click at [865, 22] on span "Принять заказ" at bounding box center [853, 22] width 72 height 11
drag, startPoint x: 528, startPoint y: 383, endPoint x: 630, endPoint y: 406, distance: 104.6
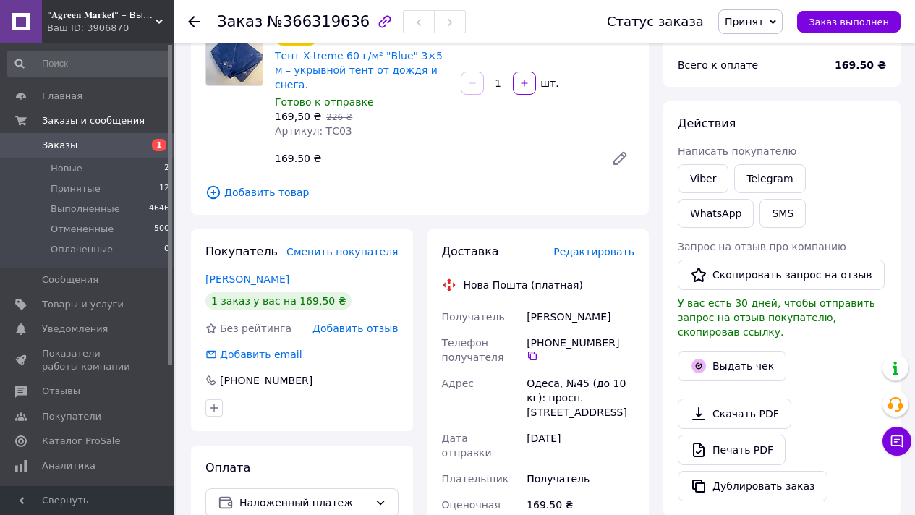
click at [630, 406] on div "Одеса, №45 (до 10 кг): просп. [STREET_ADDRESS]" at bounding box center [581, 397] width 114 height 55
copy div "Одеса, №45 (до 10 кг): просп. [STREET_ADDRESS]"
click at [192, 19] on icon at bounding box center [194, 22] width 12 height 12
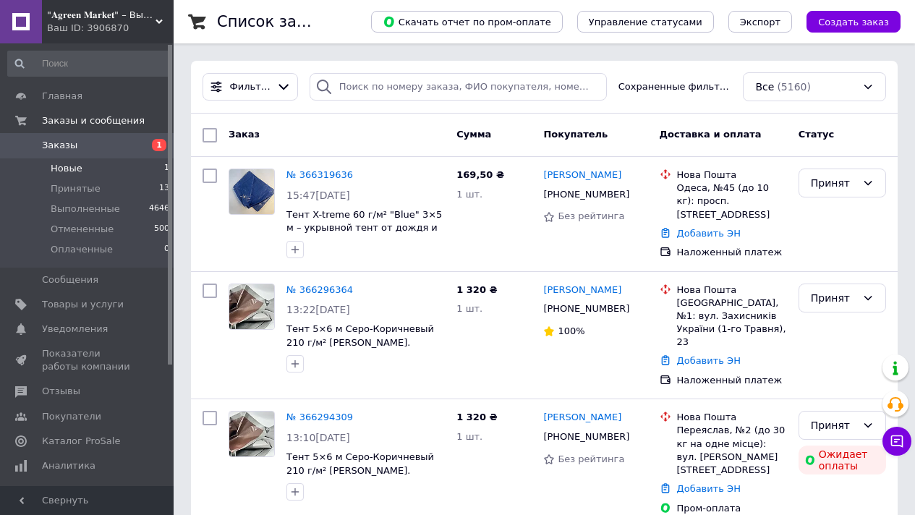
click at [150, 169] on li "Новые 1" at bounding box center [89, 168] width 178 height 20
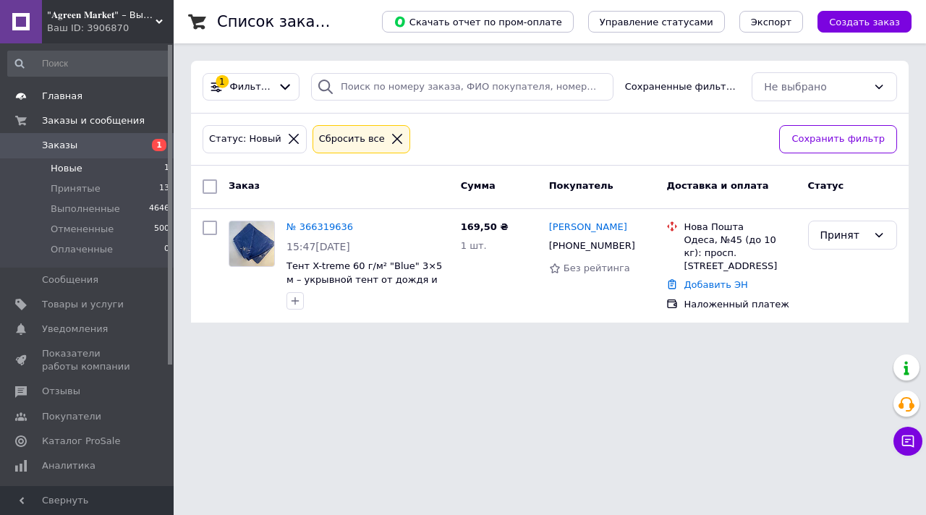
click at [86, 93] on span "Главная" at bounding box center [88, 96] width 92 height 13
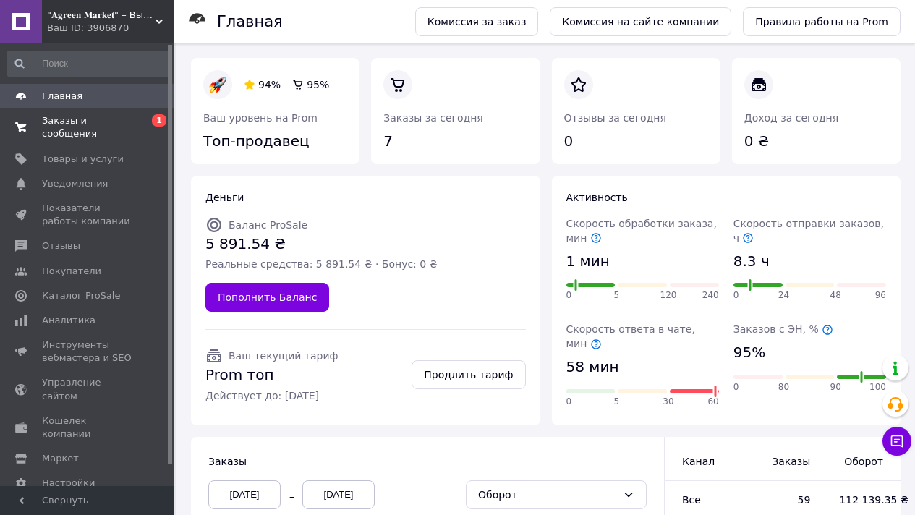
click at [97, 126] on span "Заказы и сообщения" at bounding box center [88, 127] width 92 height 26
